Goal: Obtain resource: Download file/media

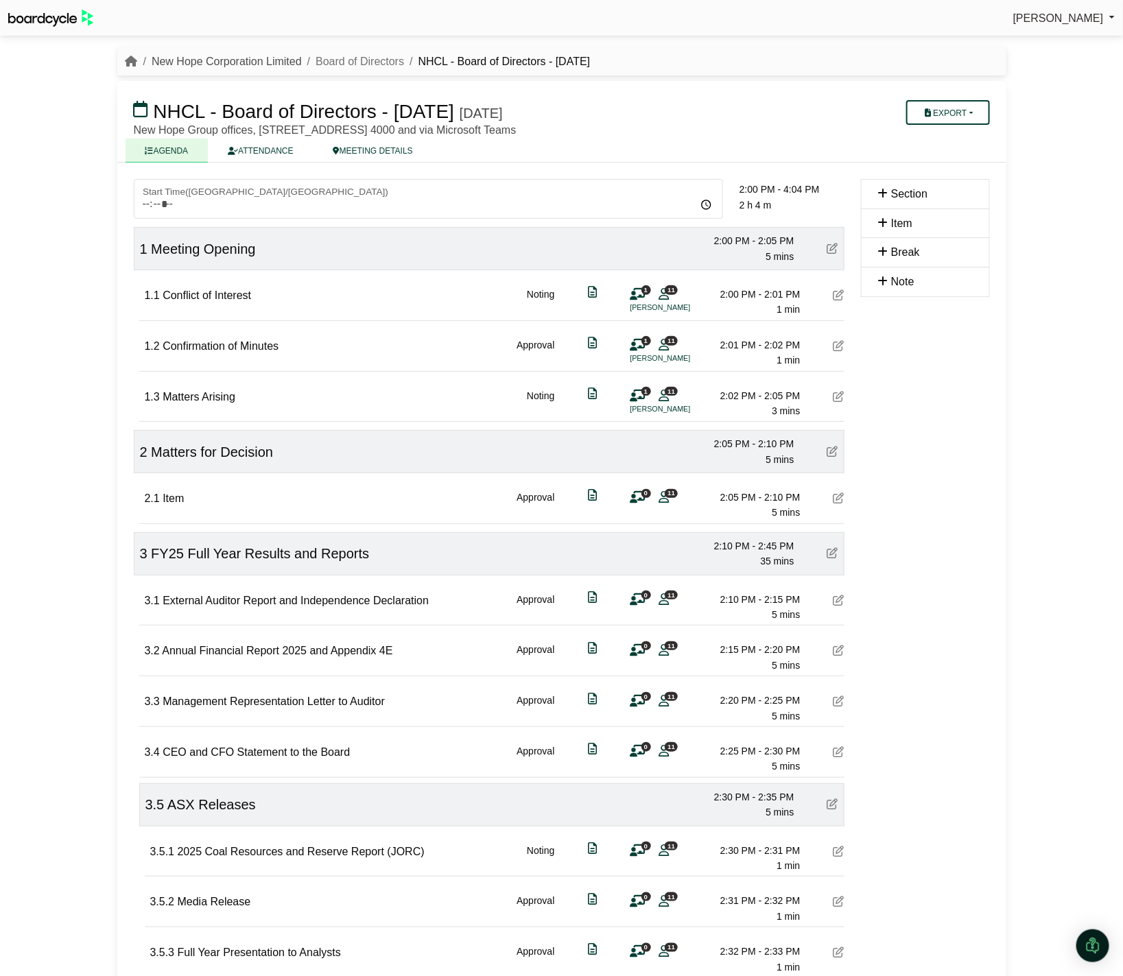
click at [224, 62] on link "New Hope Corporation Limited" at bounding box center [227, 62] width 150 height 12
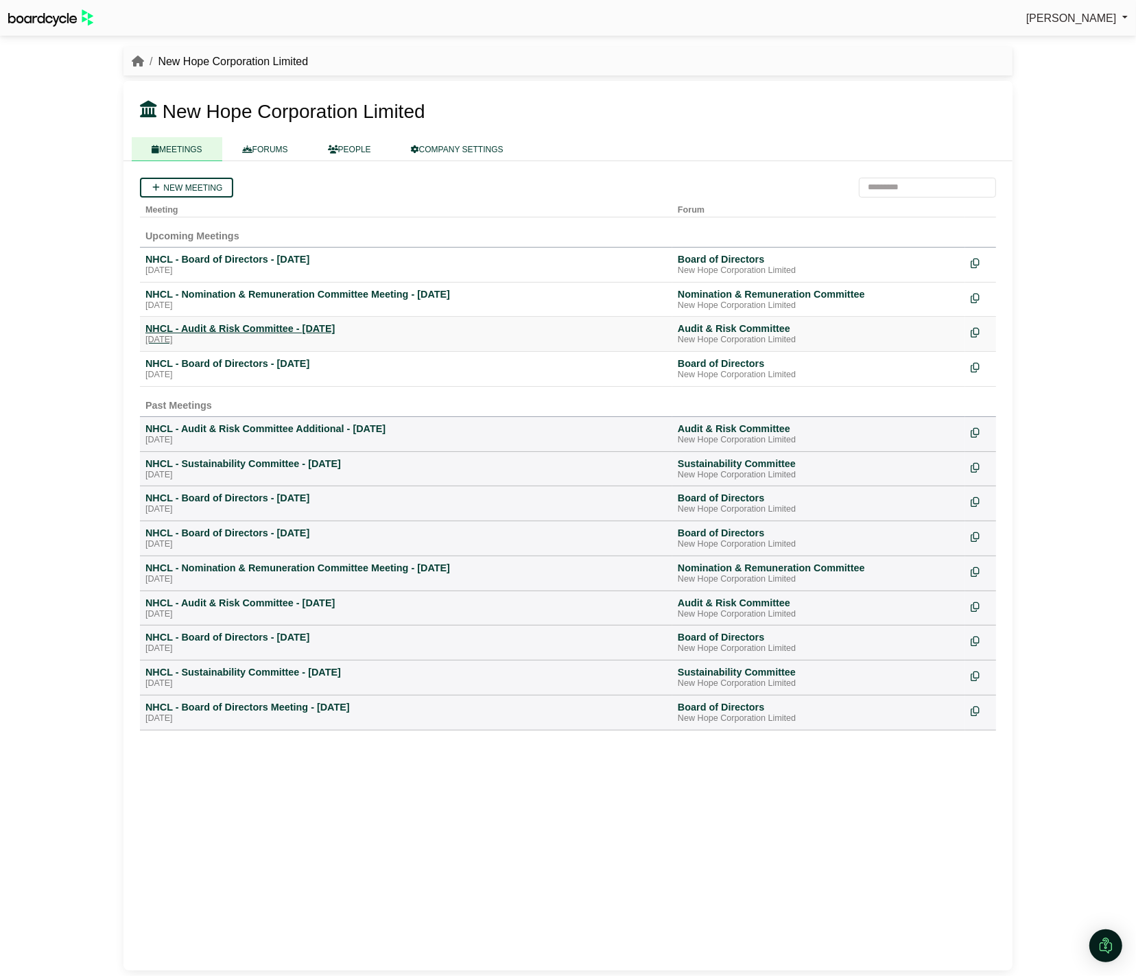
click at [251, 326] on div "NHCL - Audit & Risk Committee - [DATE]" at bounding box center [405, 328] width 521 height 12
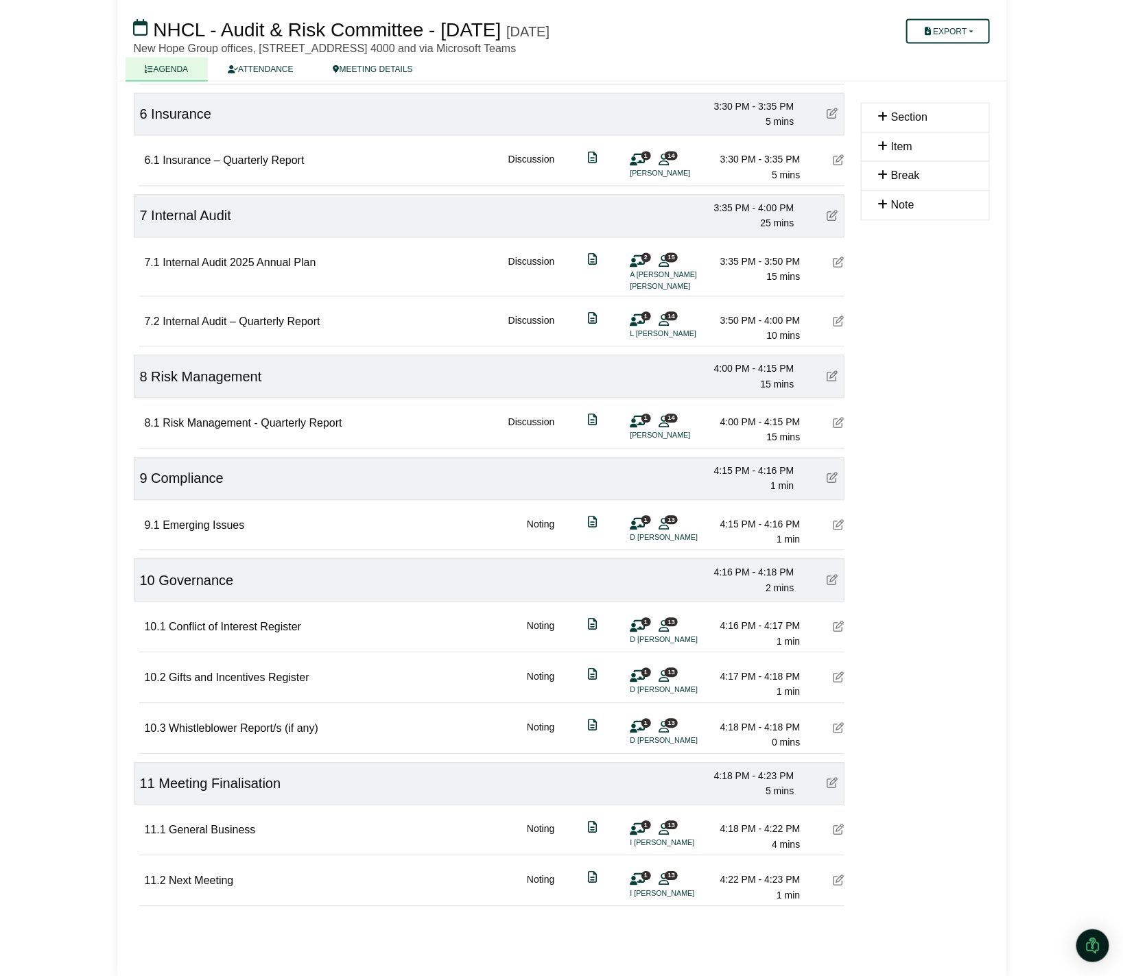
scroll to position [1154, 0]
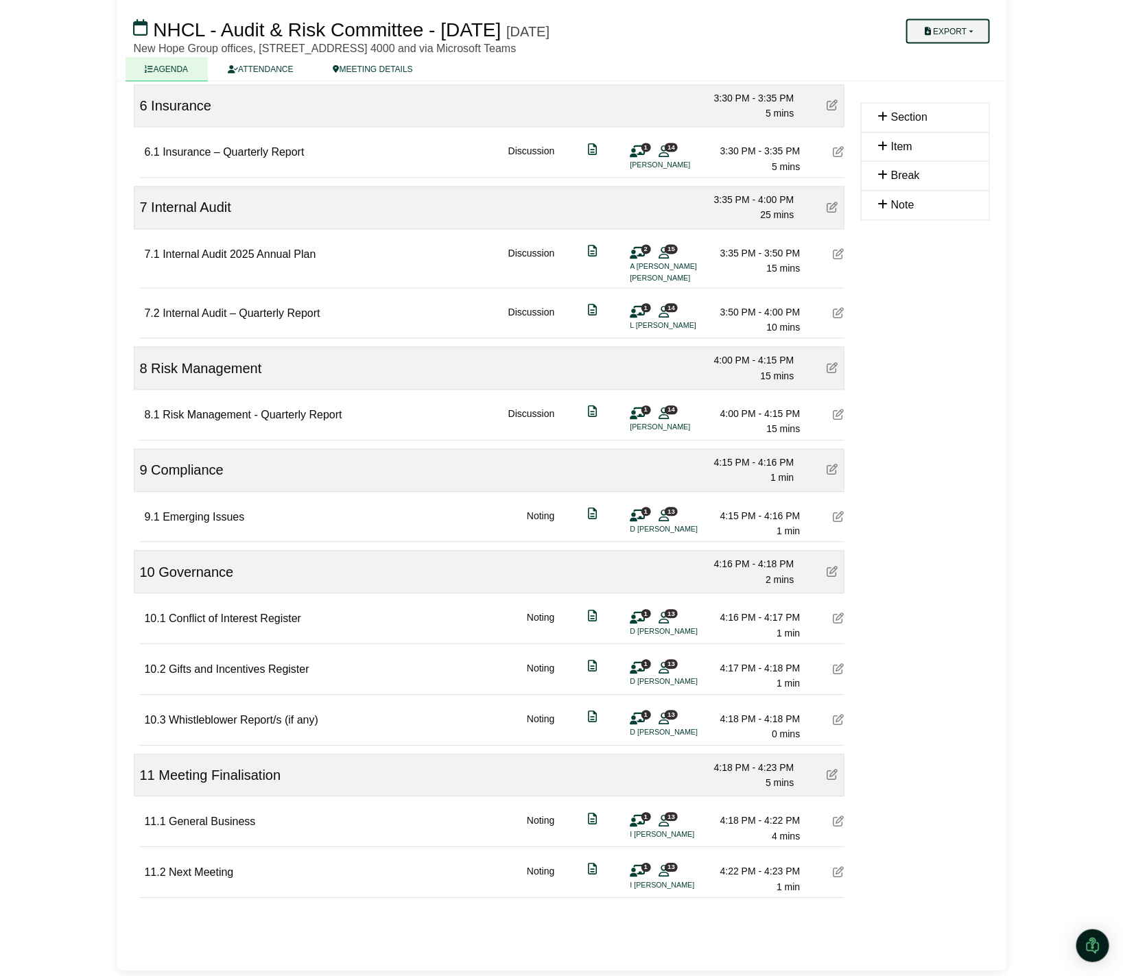
click at [951, 31] on button "Export" at bounding box center [947, 31] width 83 height 25
click at [982, 93] on link "Shell Minutes" at bounding box center [967, 96] width 119 height 21
